Goal: Transaction & Acquisition: Purchase product/service

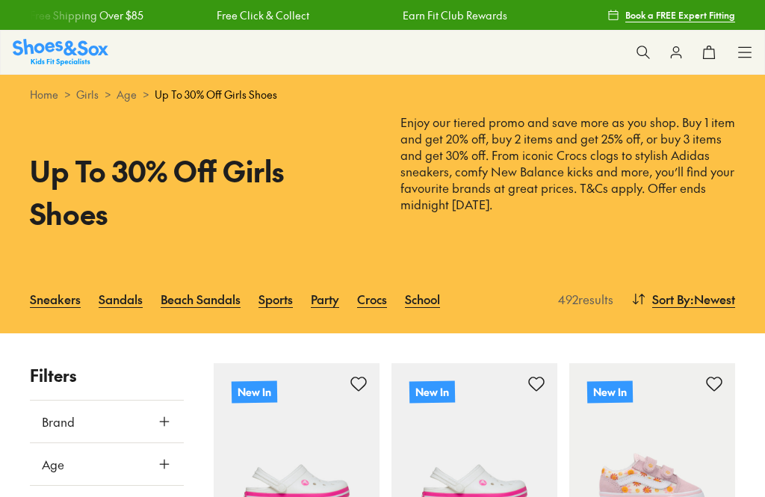
scroll to position [115, 0]
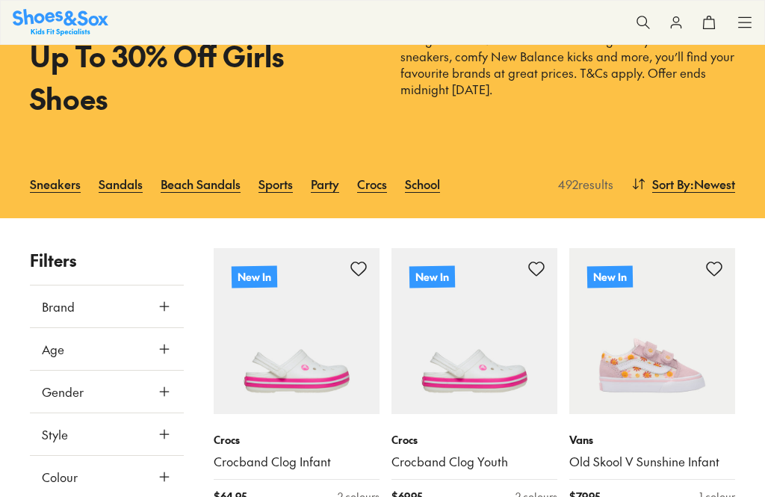
type input "***"
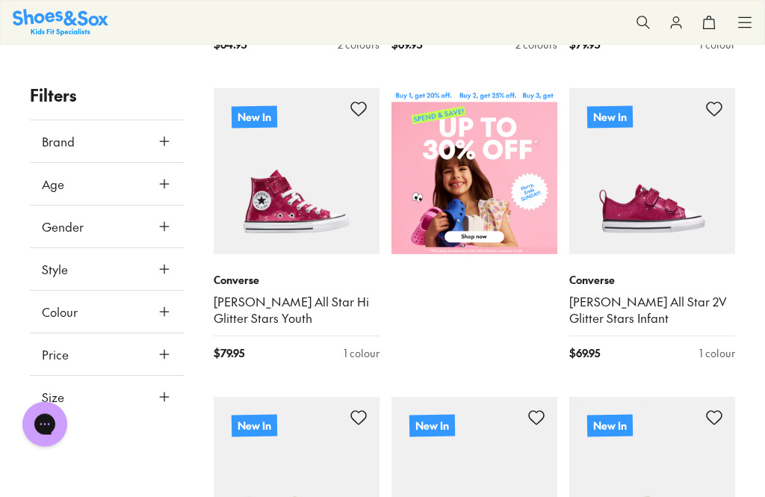
scroll to position [569, 0]
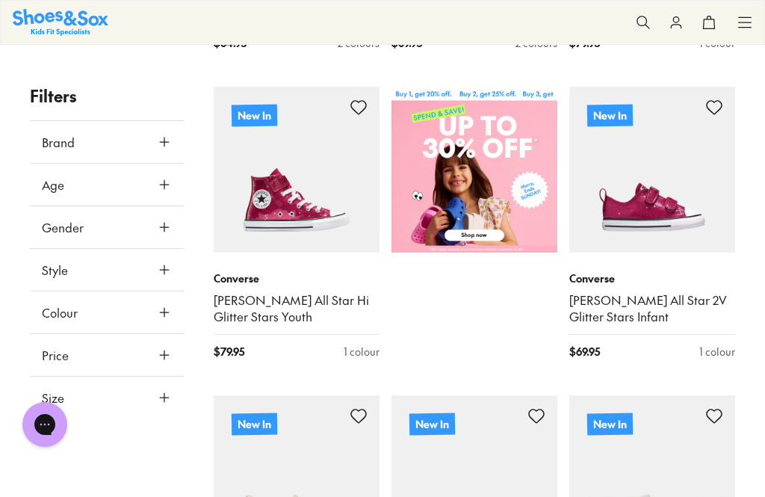
click at [477, 232] on img at bounding box center [475, 170] width 166 height 166
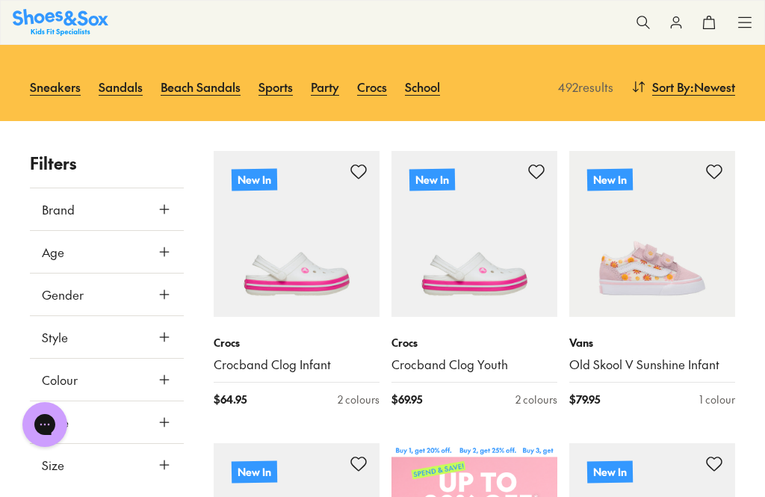
click at [55, 262] on button "Age" at bounding box center [107, 252] width 154 height 42
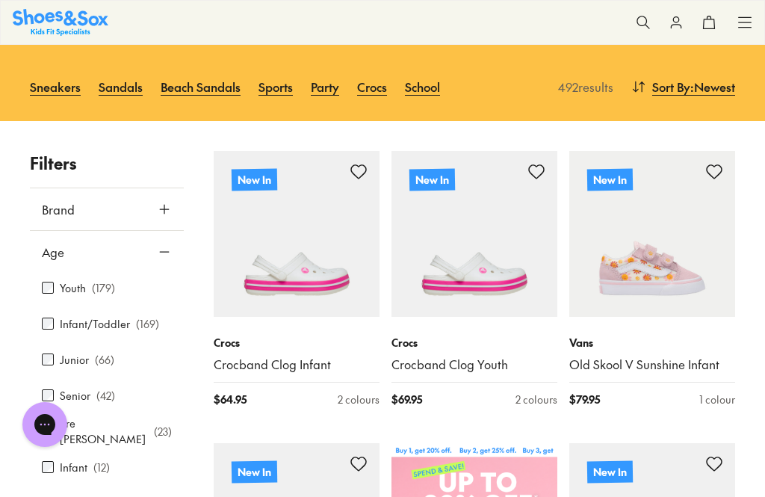
click at [58, 243] on span "Age" at bounding box center [53, 252] width 22 height 18
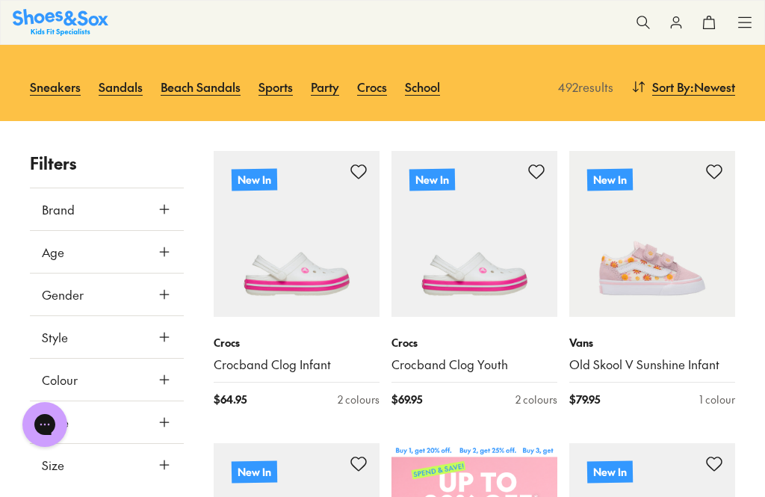
click at [52, 243] on span "Age" at bounding box center [53, 252] width 22 height 18
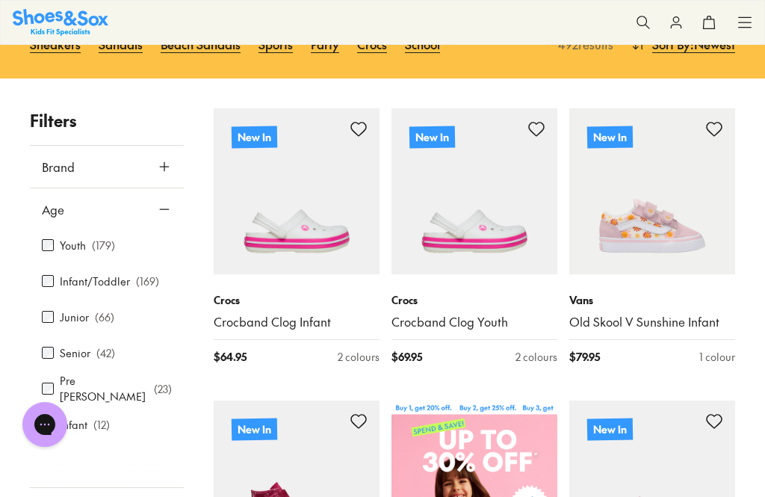
scroll to position [261, 0]
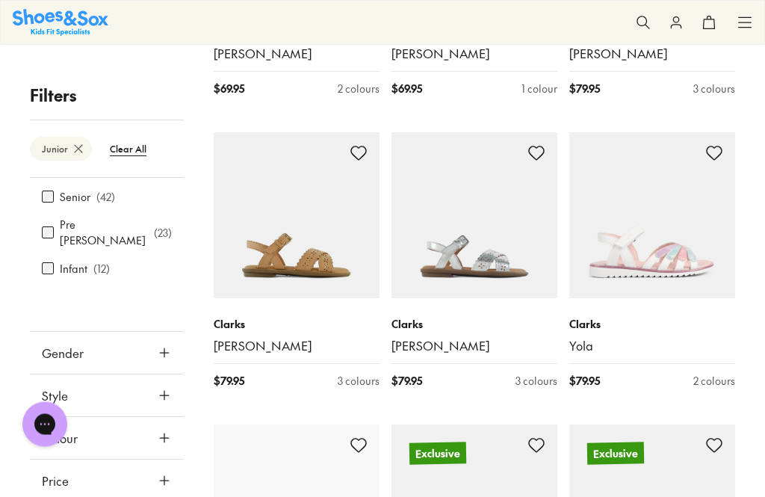
scroll to position [2279, 0]
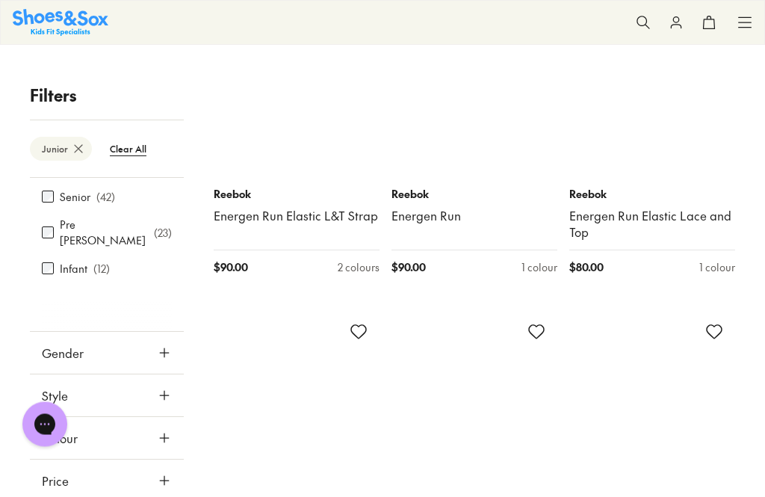
scroll to position [4470, 0]
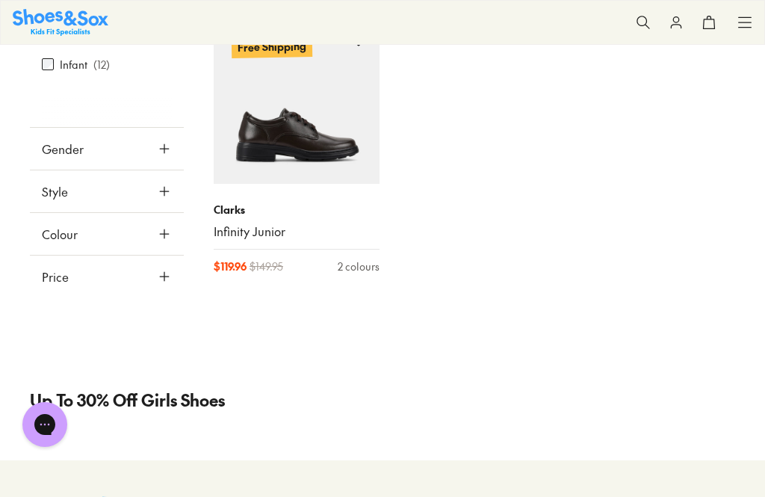
scroll to position [6875, 0]
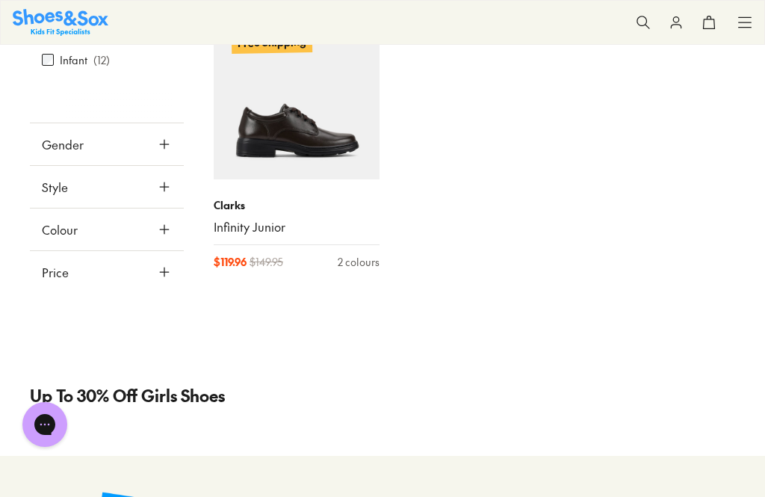
click at [56, 294] on button "Size" at bounding box center [107, 315] width 154 height 42
click at [159, 179] on icon at bounding box center [164, 186] width 15 height 15
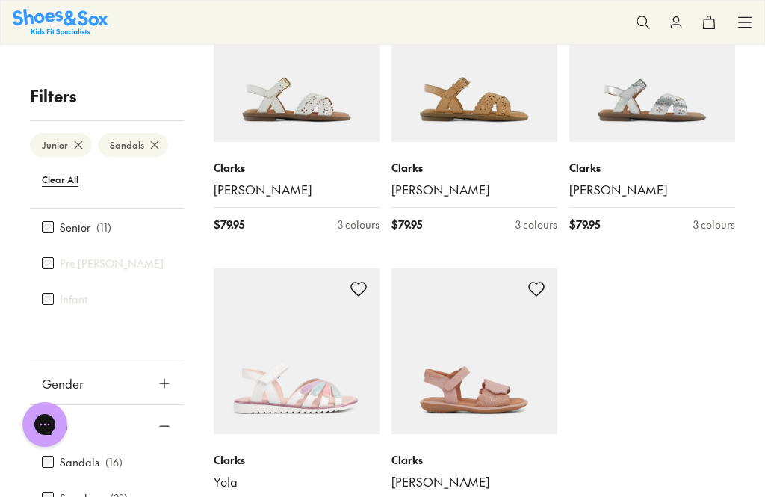
scroll to position [1557, 0]
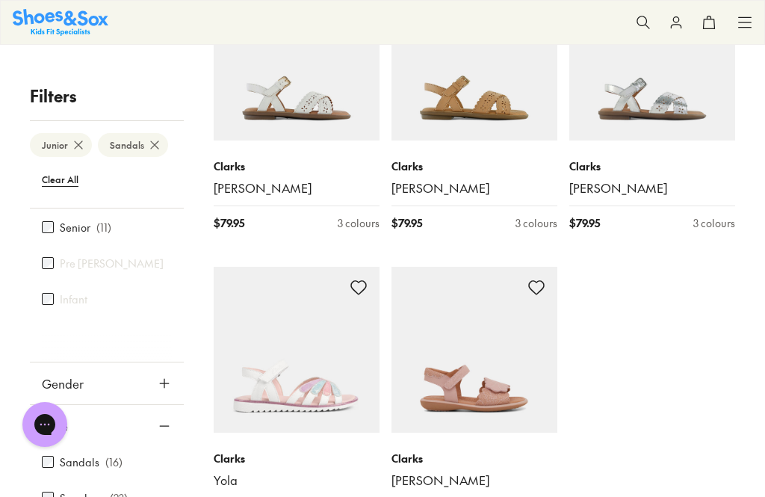
type input "***"
